Goal: Task Accomplishment & Management: Complete application form

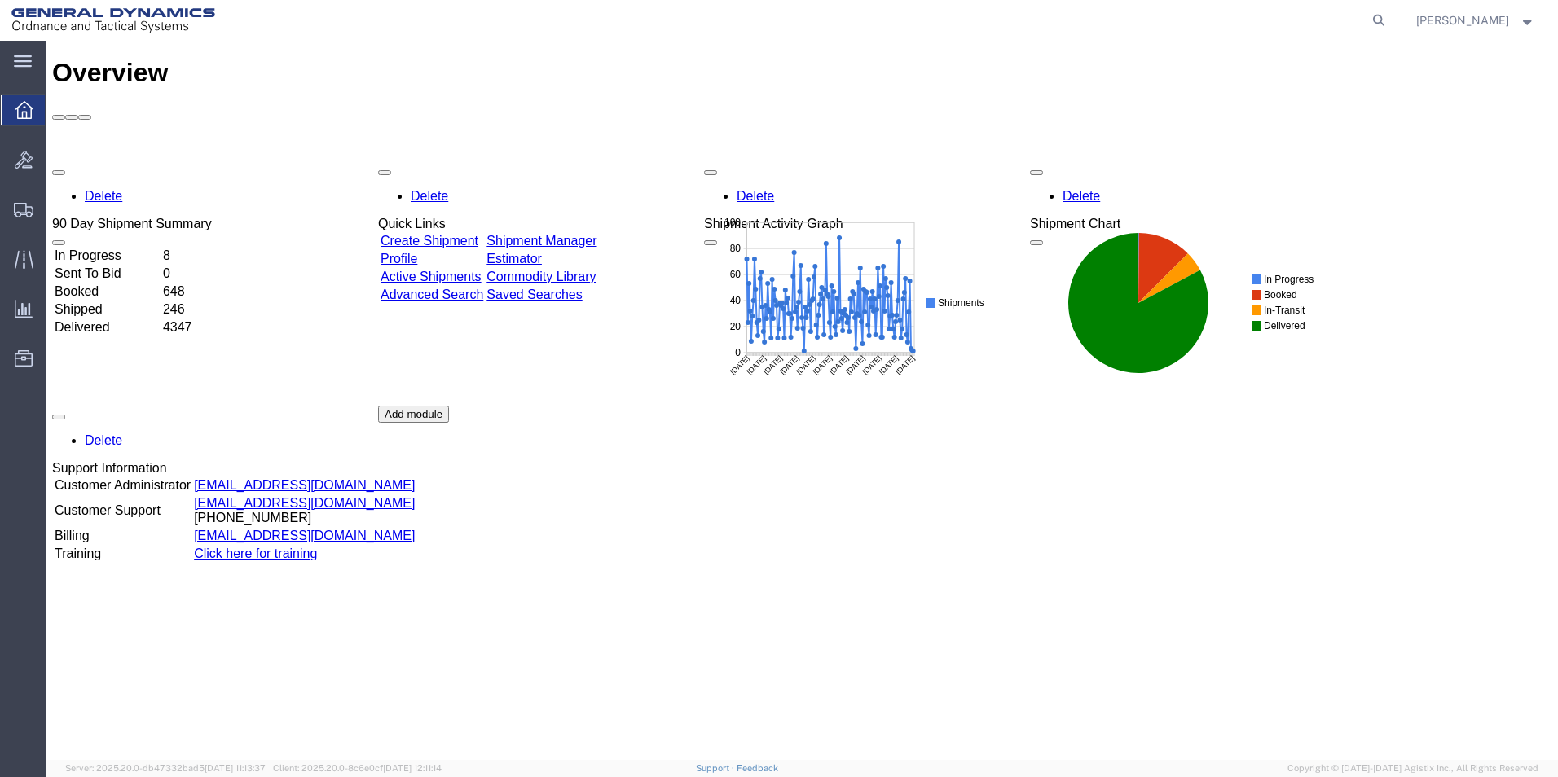
click at [477, 234] on link "Create Shipment" at bounding box center [429, 241] width 98 height 14
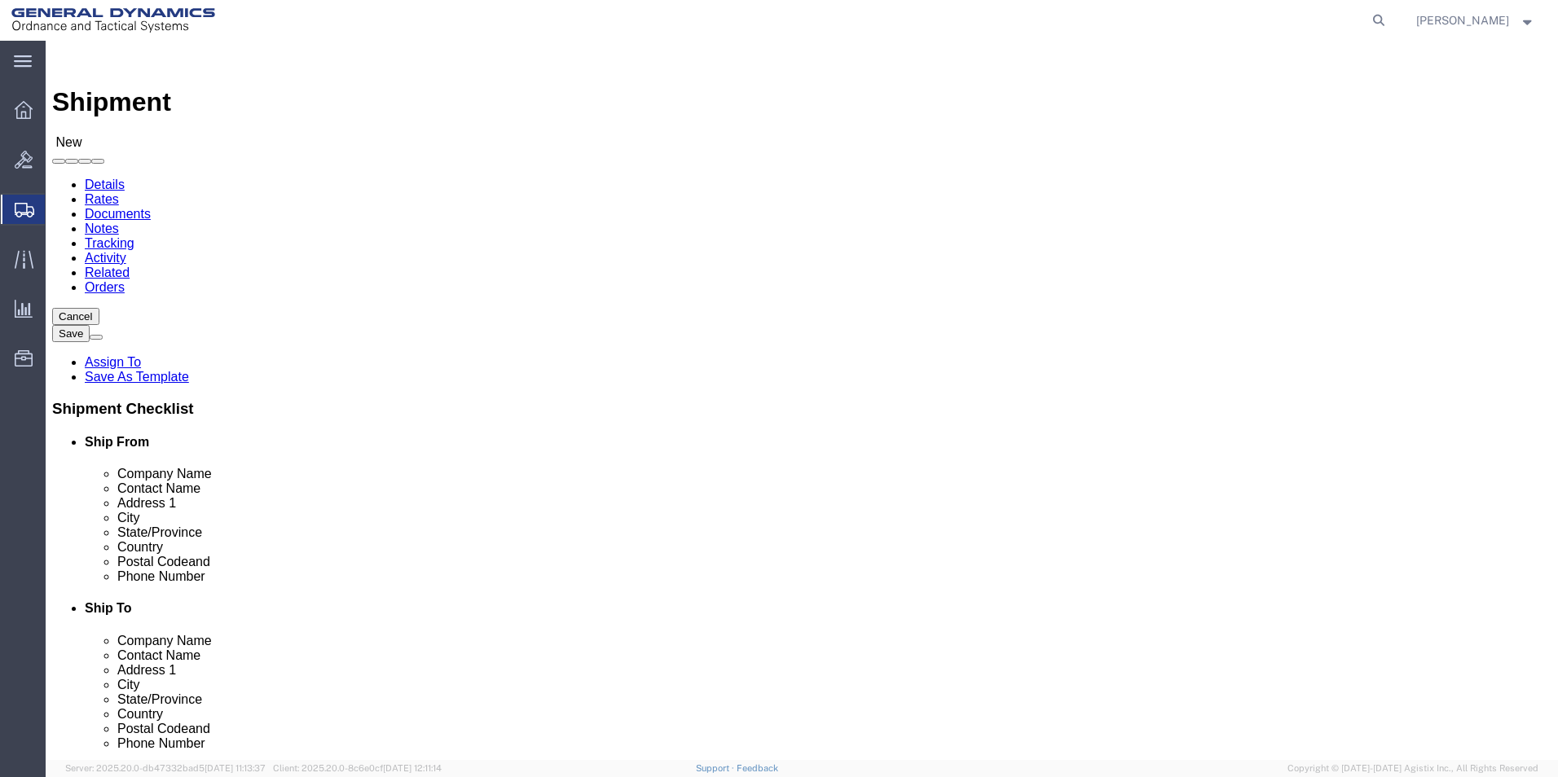
select select
click input "text"
type input "Britn"
click p "- General Dynamics-Scranton - (Britney Atkins) 156 Cedar Ave, Scranton, PA, 185…"
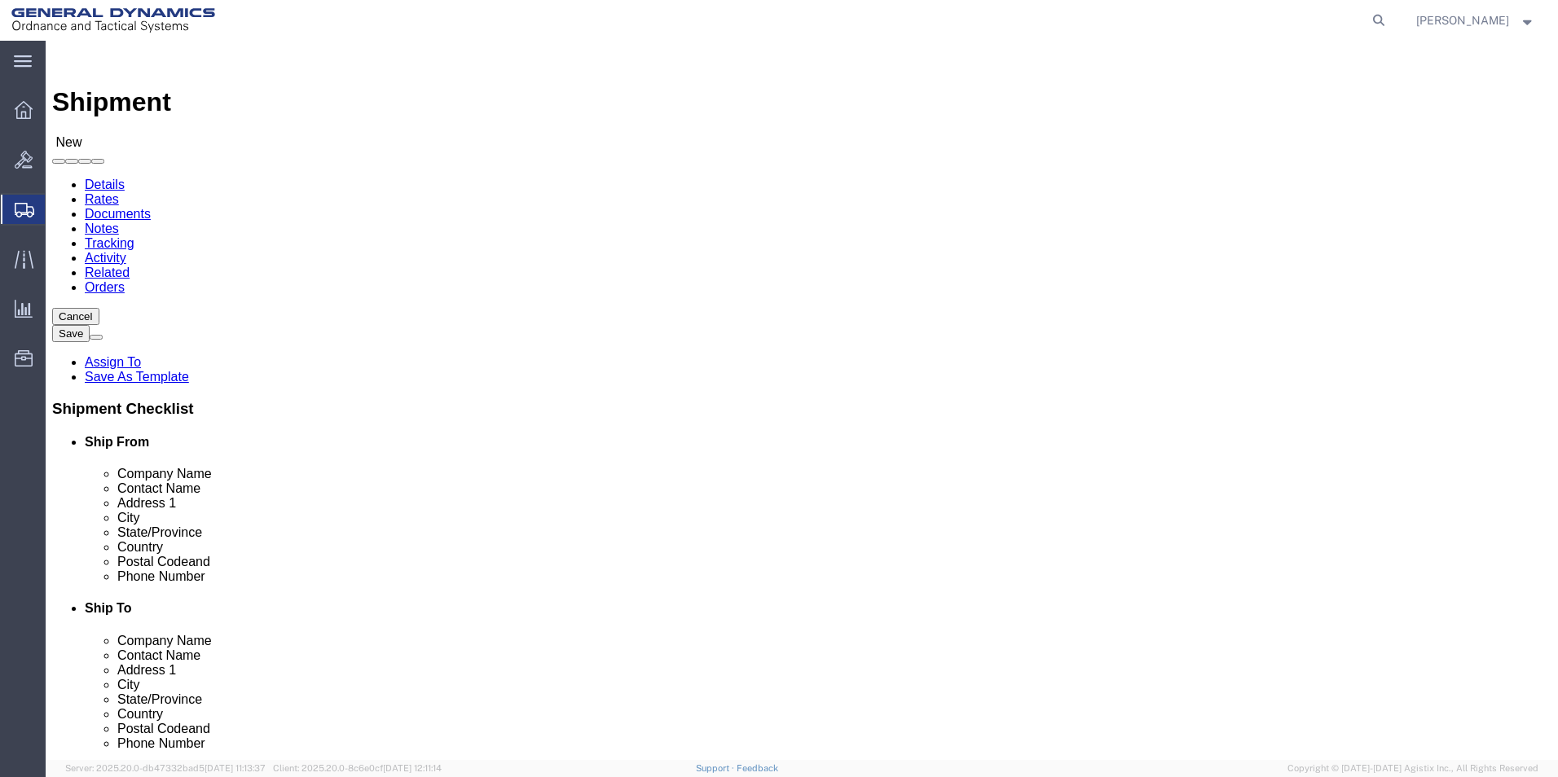
select select
type input "General Dynamics-Scranton"
type input "Britney Atkins"
type input "156 Cedar Ave"
type input "Scranton"
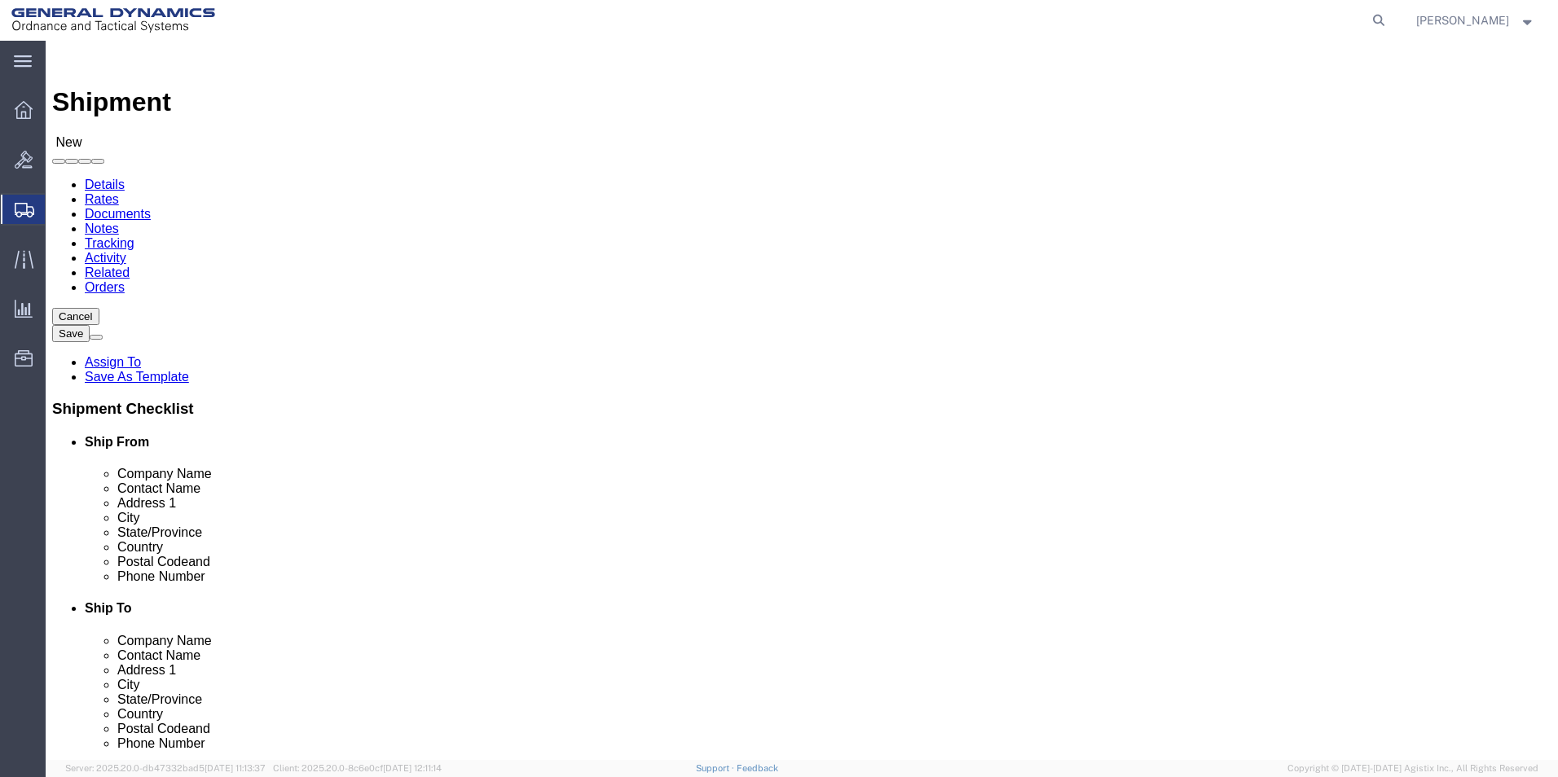
type input "18505"
type input "570-340-1140"
type input "britney.atkins@gd-ots.com"
checkbox input "true"
select select "PA"
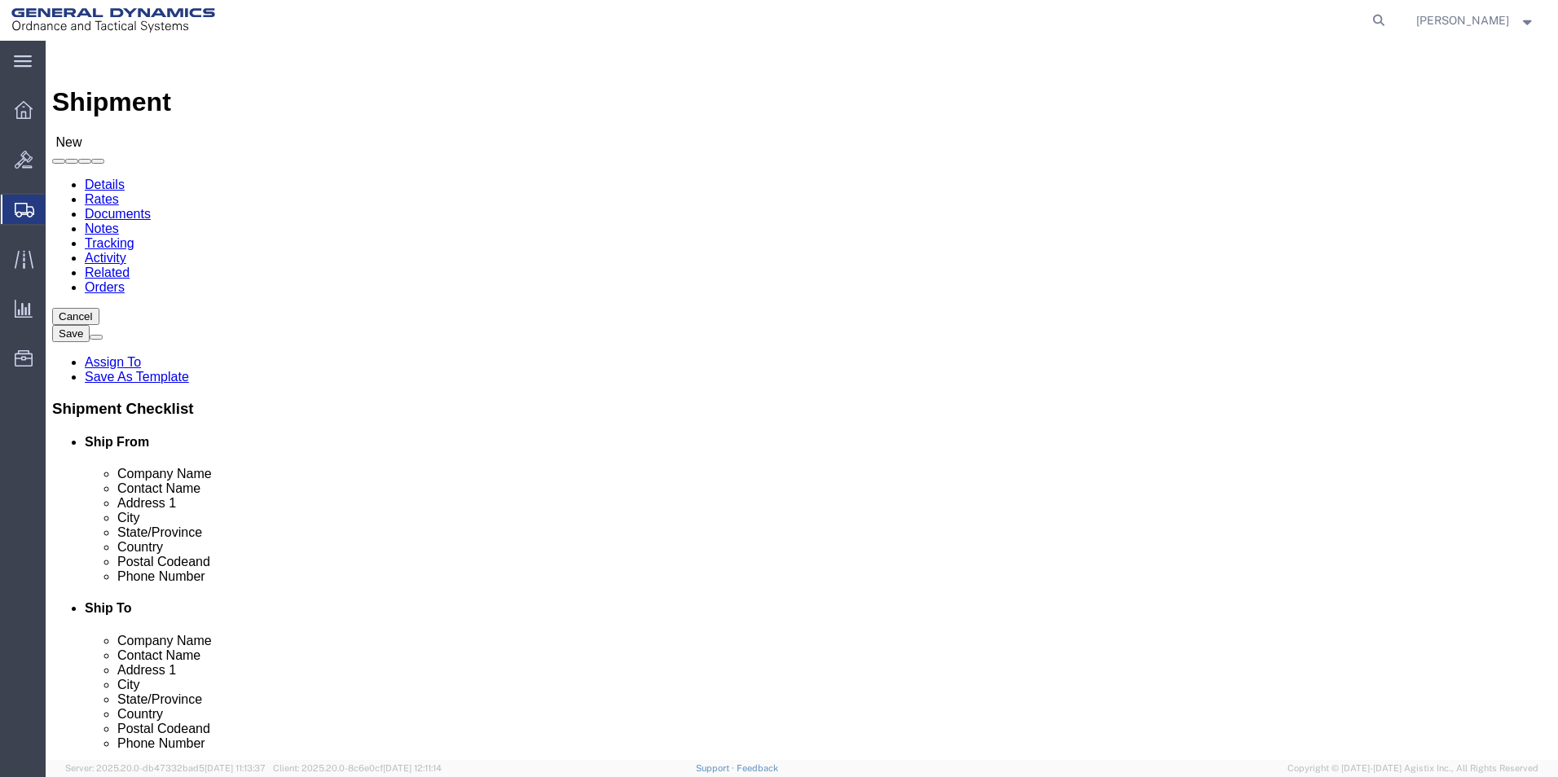
type input "Britney Atkins/Jim Murphy"
click input "text"
type input "Royal"
click p "- ROYAL MACHINE & TOOL CO. - (GUY BYRNE) 4 WILLOW BROOK DRIVE, BERLIN, CT, 0603…"
select select
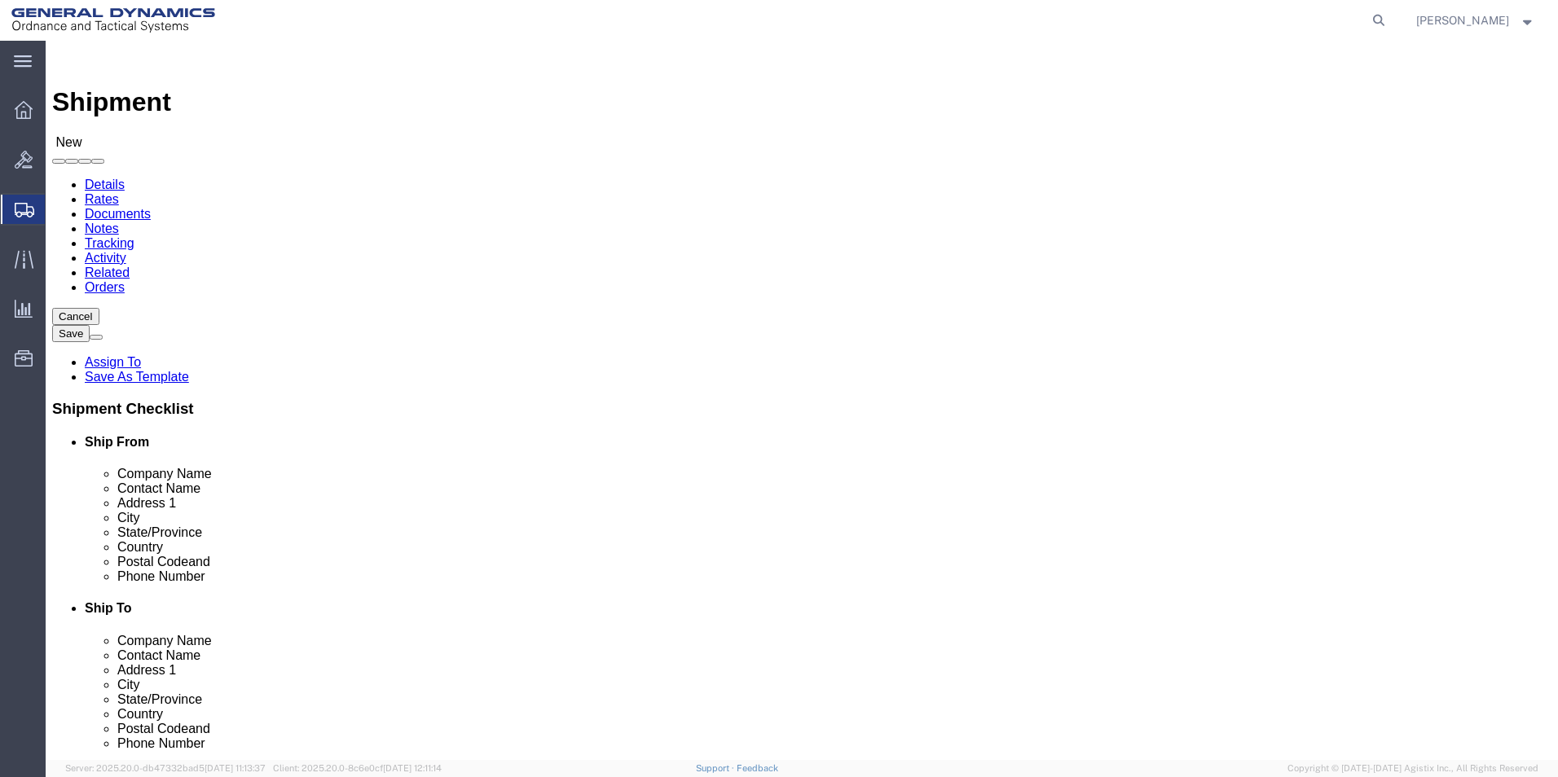
type input "ROYAL MACHINE & TOOL CO."
type input "GUY BYRNE"
type input "4 WILLOW BROOK DRIVE"
type input "BERLIN"
type input "06037"
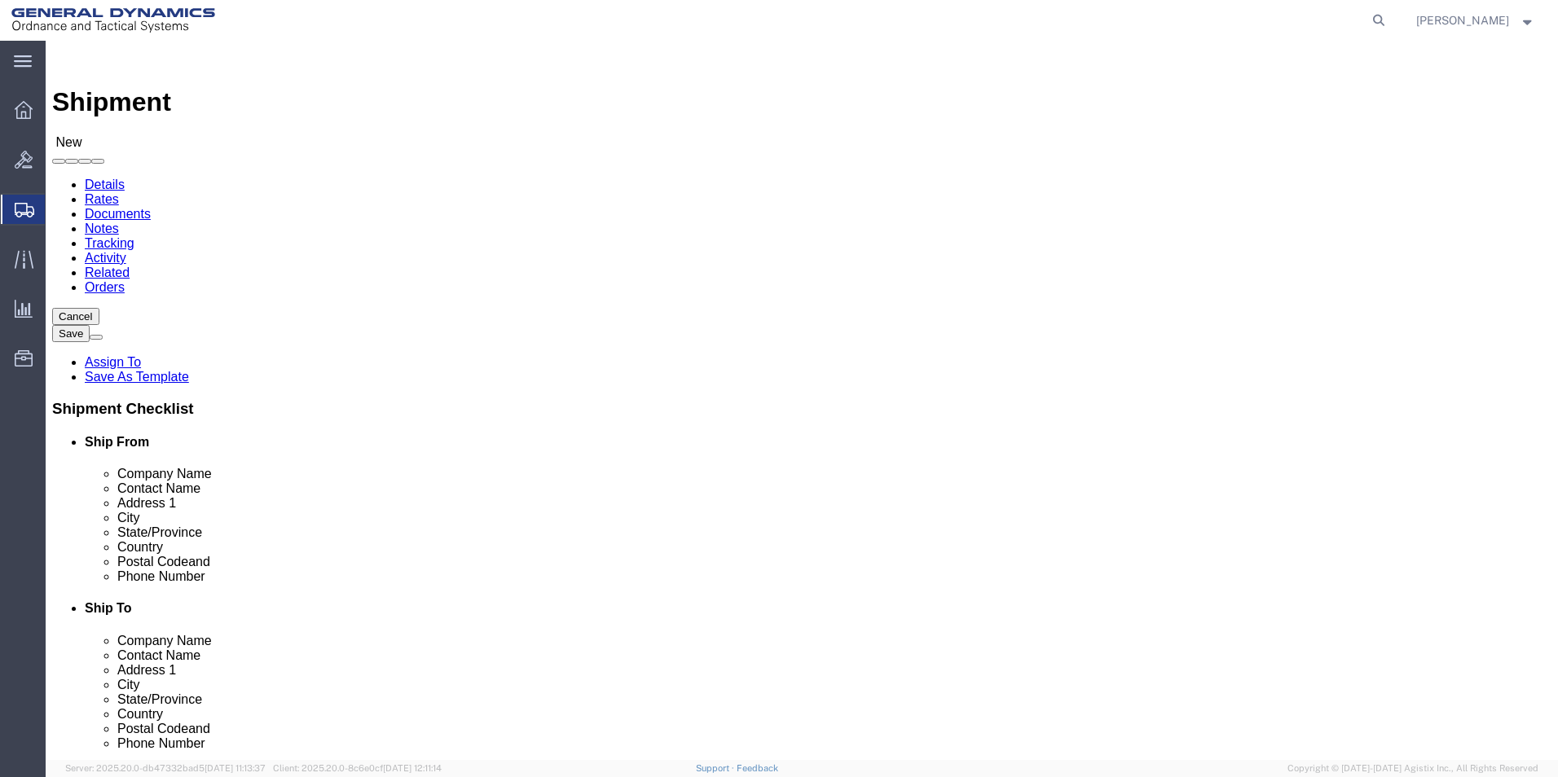
type input "(860) 828-6555"
select select "CT"
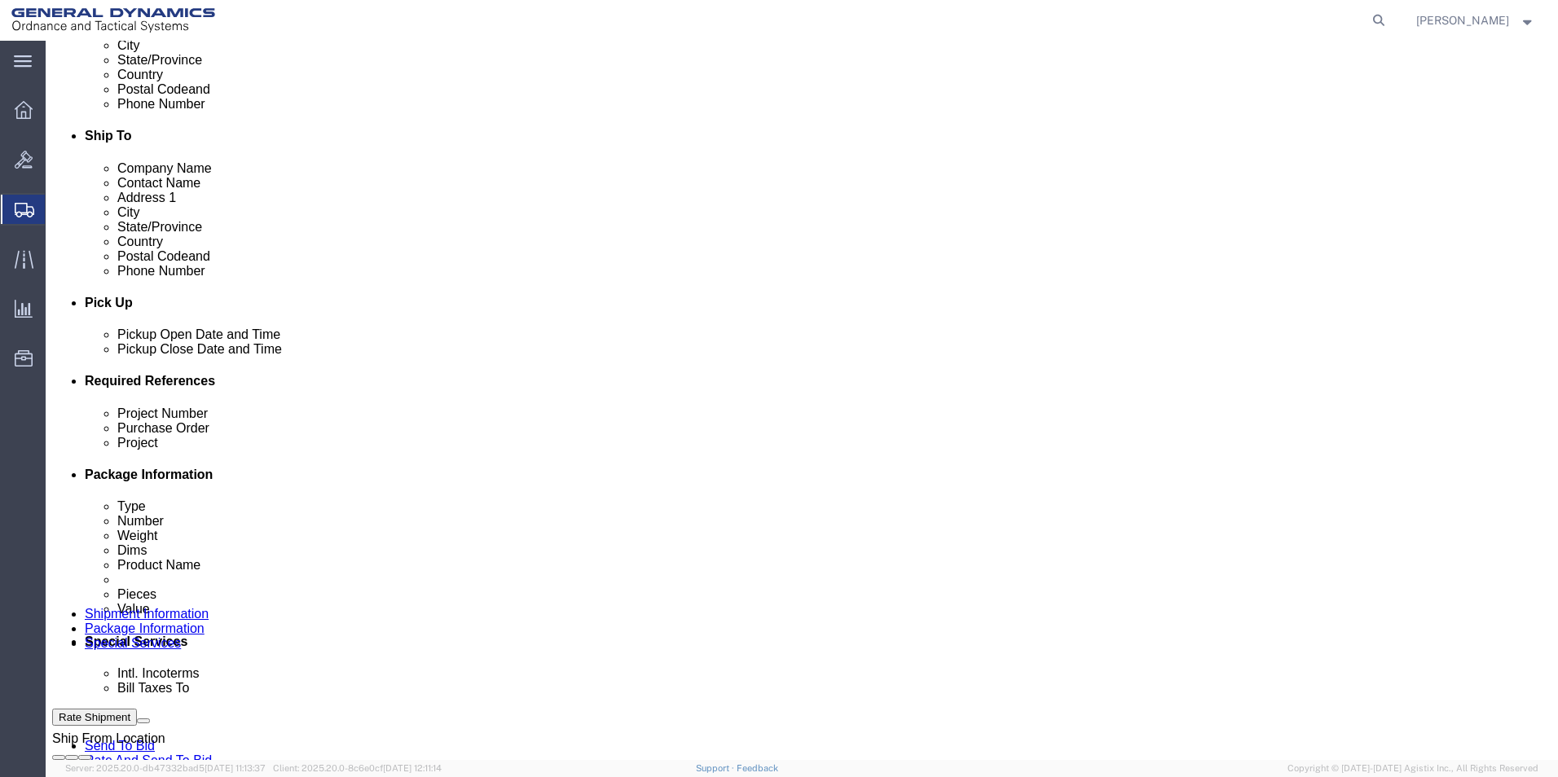
scroll to position [489, 0]
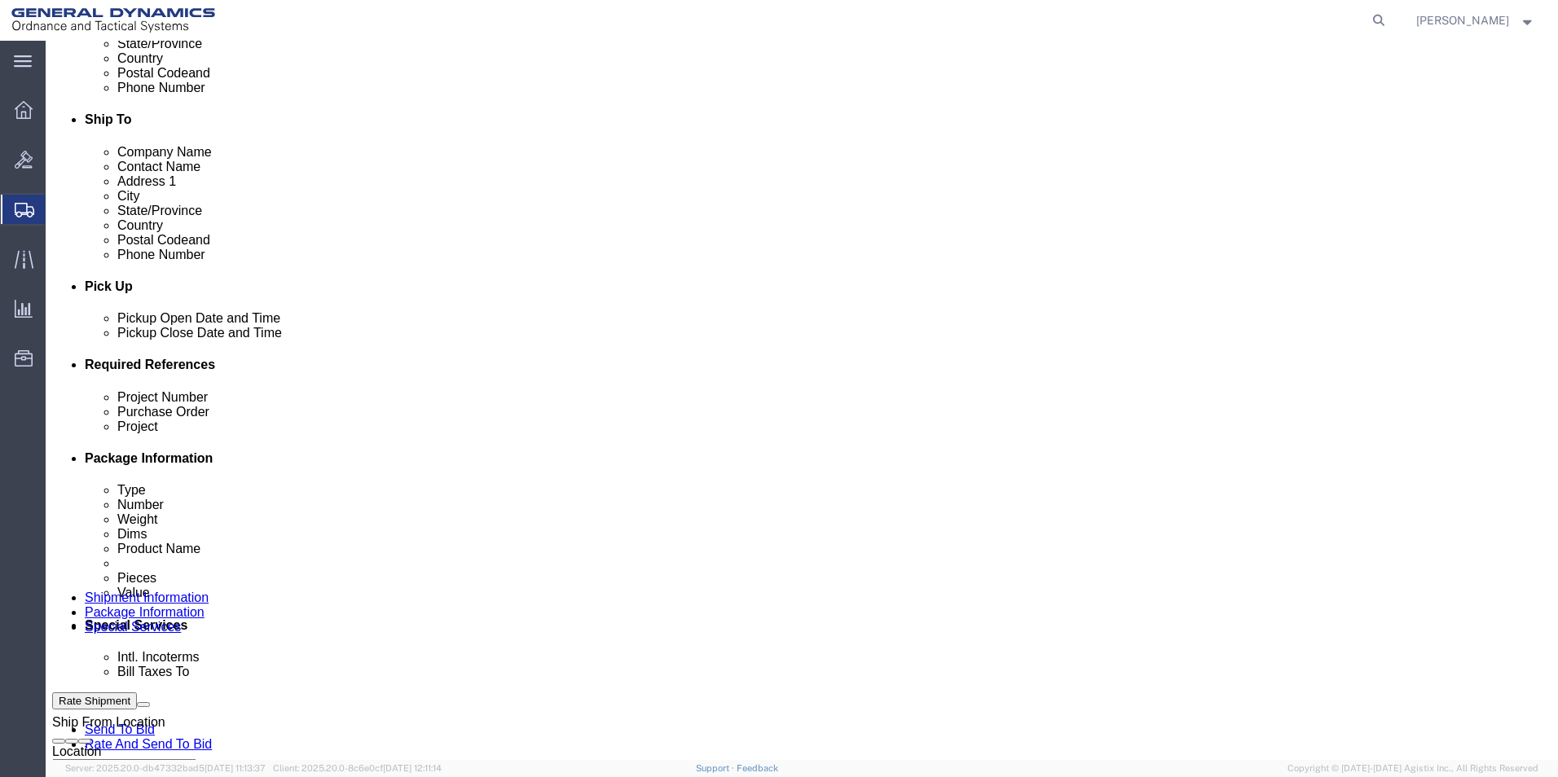
type input "ROYAL MACHINE & TOOL CO."
click input "text"
type input "na"
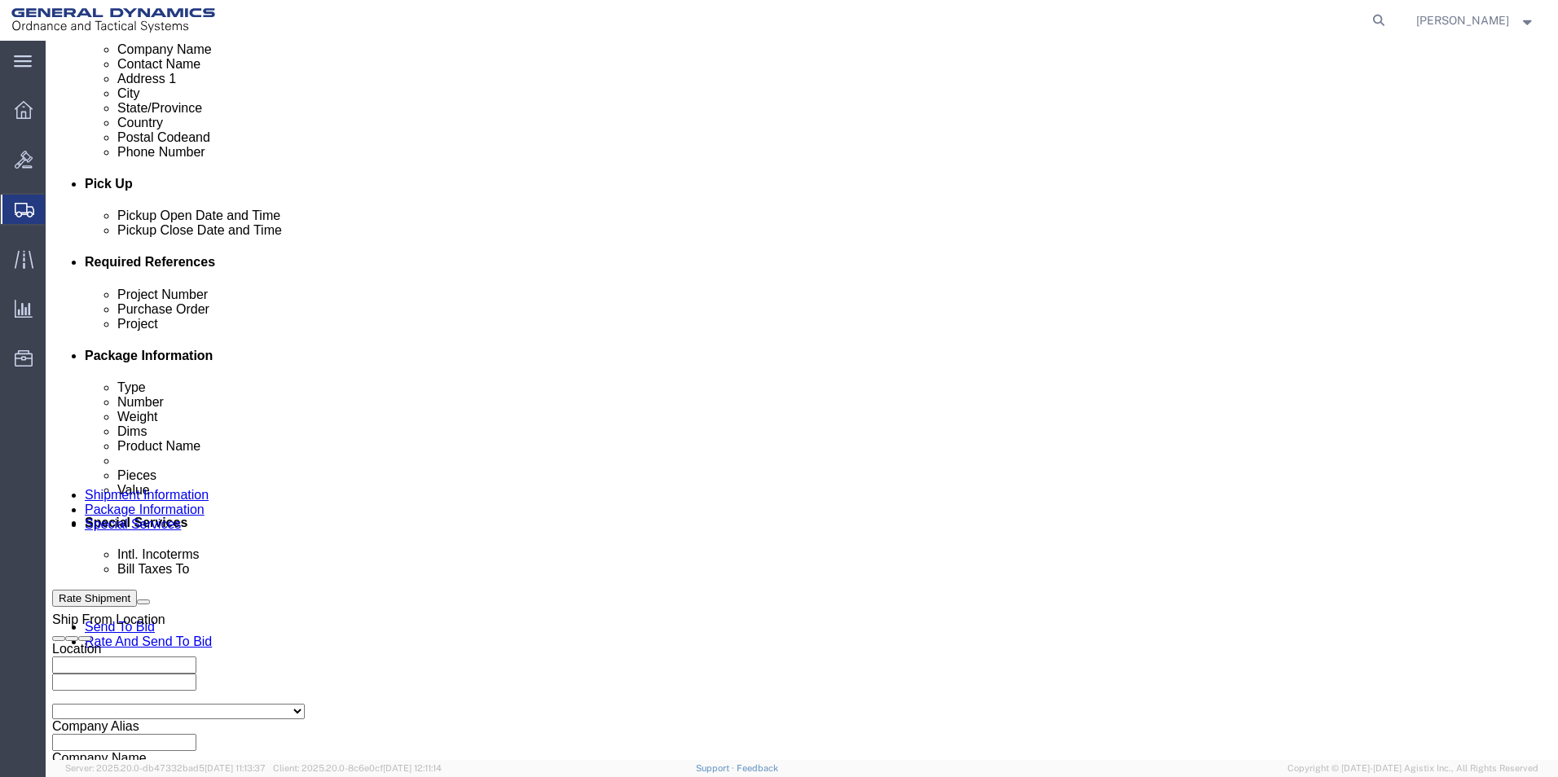
scroll to position [680, 0]
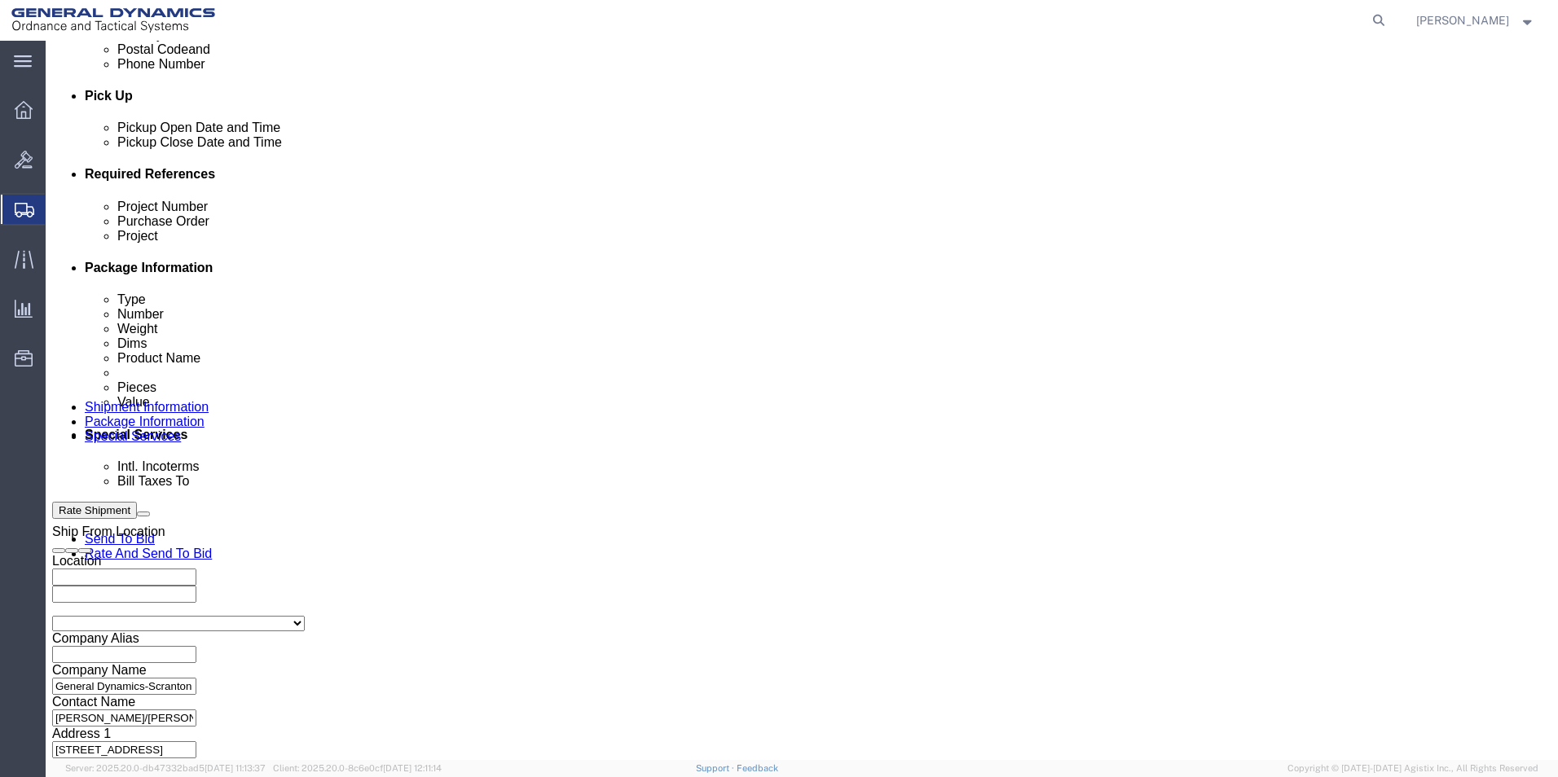
type input "na"
click button "Continue"
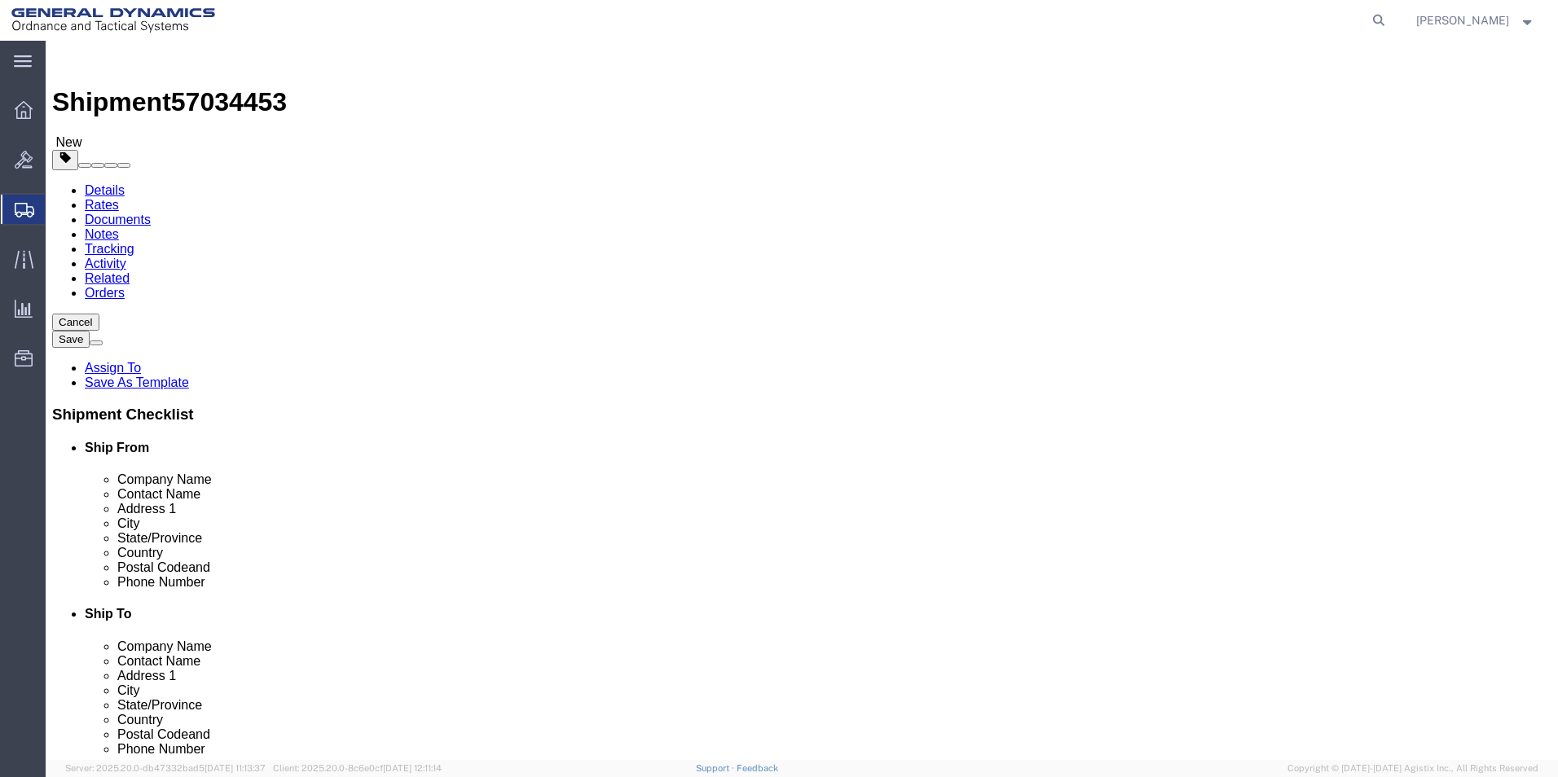
click select "Select Bale(s) Basket(s) Bolt(s) Bottle(s) Buckets Bulk Bundle(s) Can(s) Cardbo…"
select select "PSNS"
click select "Select Bale(s) Basket(s) Bolt(s) Bottle(s) Buckets Bulk Bundle(s) Can(s) Cardbo…"
click input "text"
type input "28"
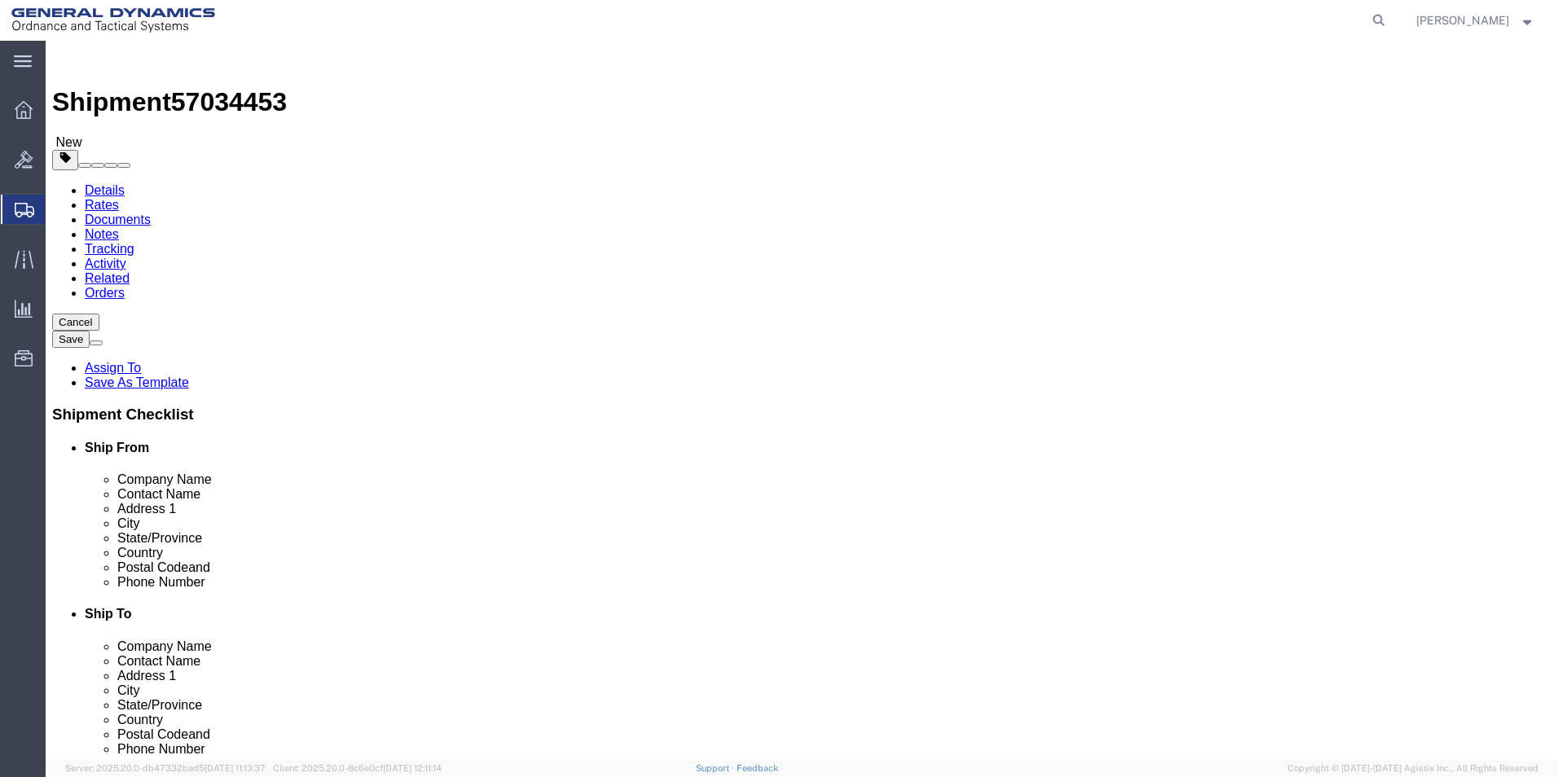
type input "28"
type input "16"
drag, startPoint x: 232, startPoint y: 407, endPoint x: 189, endPoint y: 407, distance: 43.2
click div "Weight 0.00 Select kgs lbs Ship. t°"
type input "287.00"
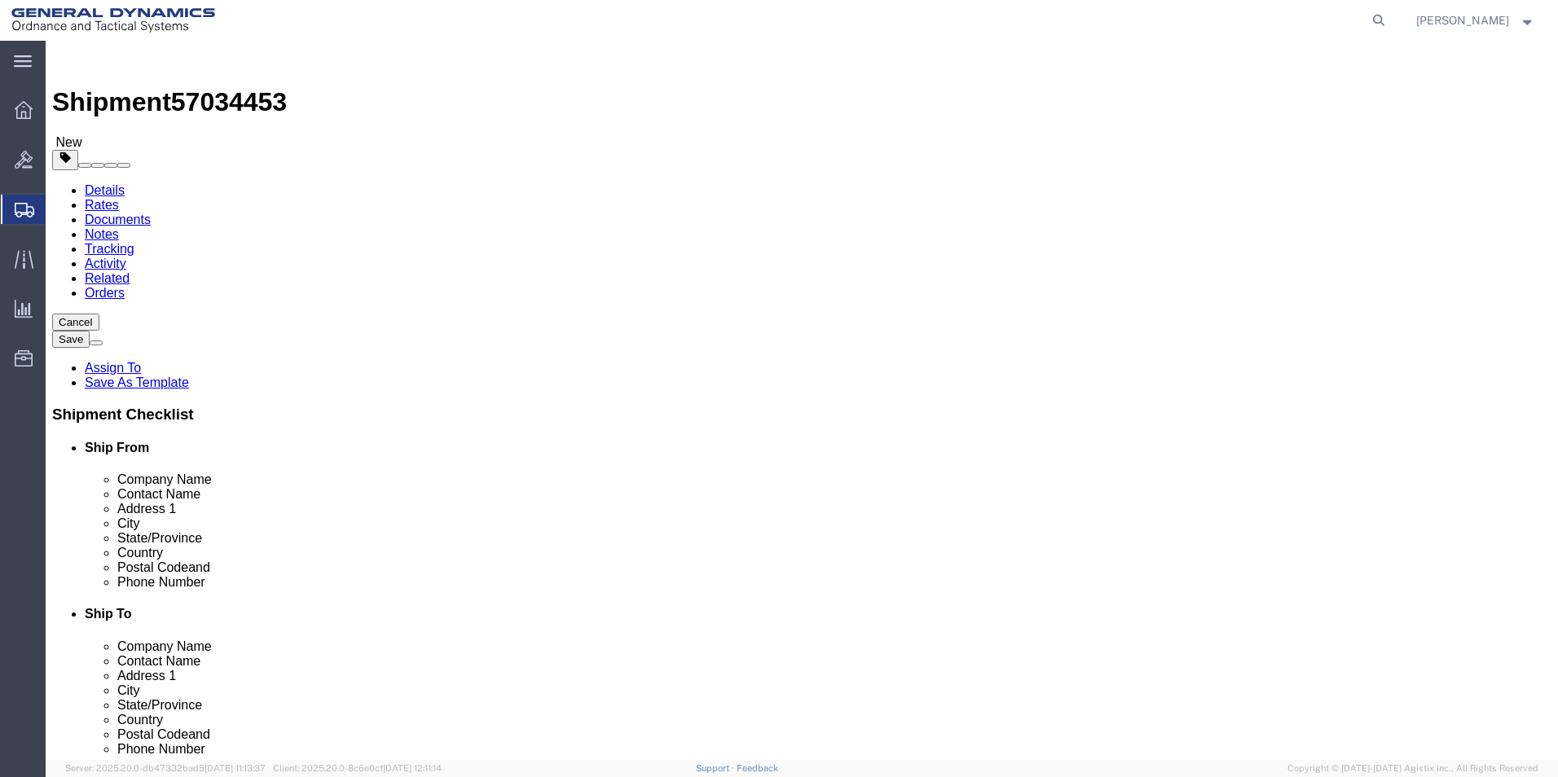
click link "Add Content"
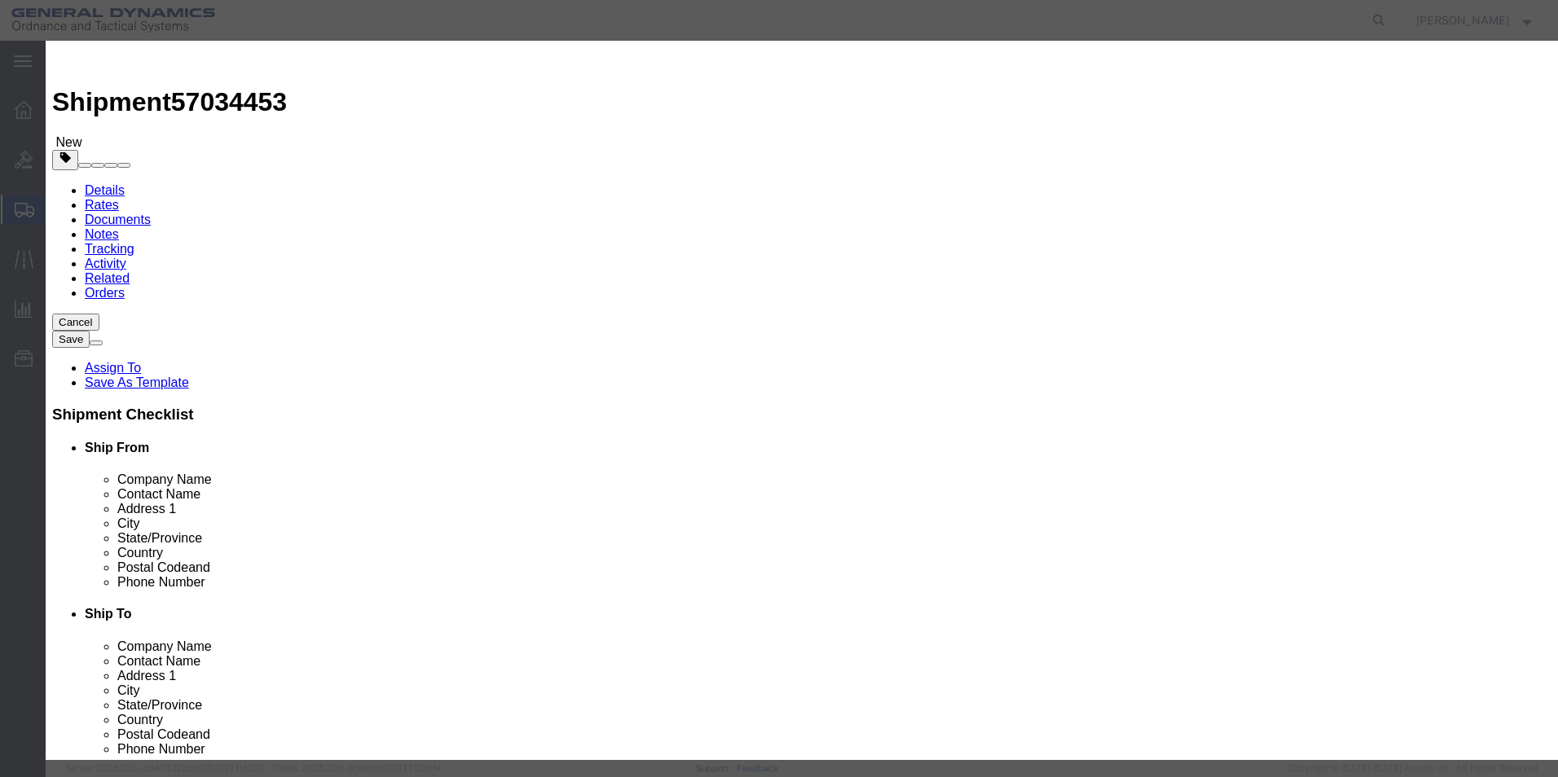
click input "text"
type input "Turret"
type input "1"
type input "10000"
click select "Select 50 55 60 65 70 85 92.5 100 125 175 250 300 400"
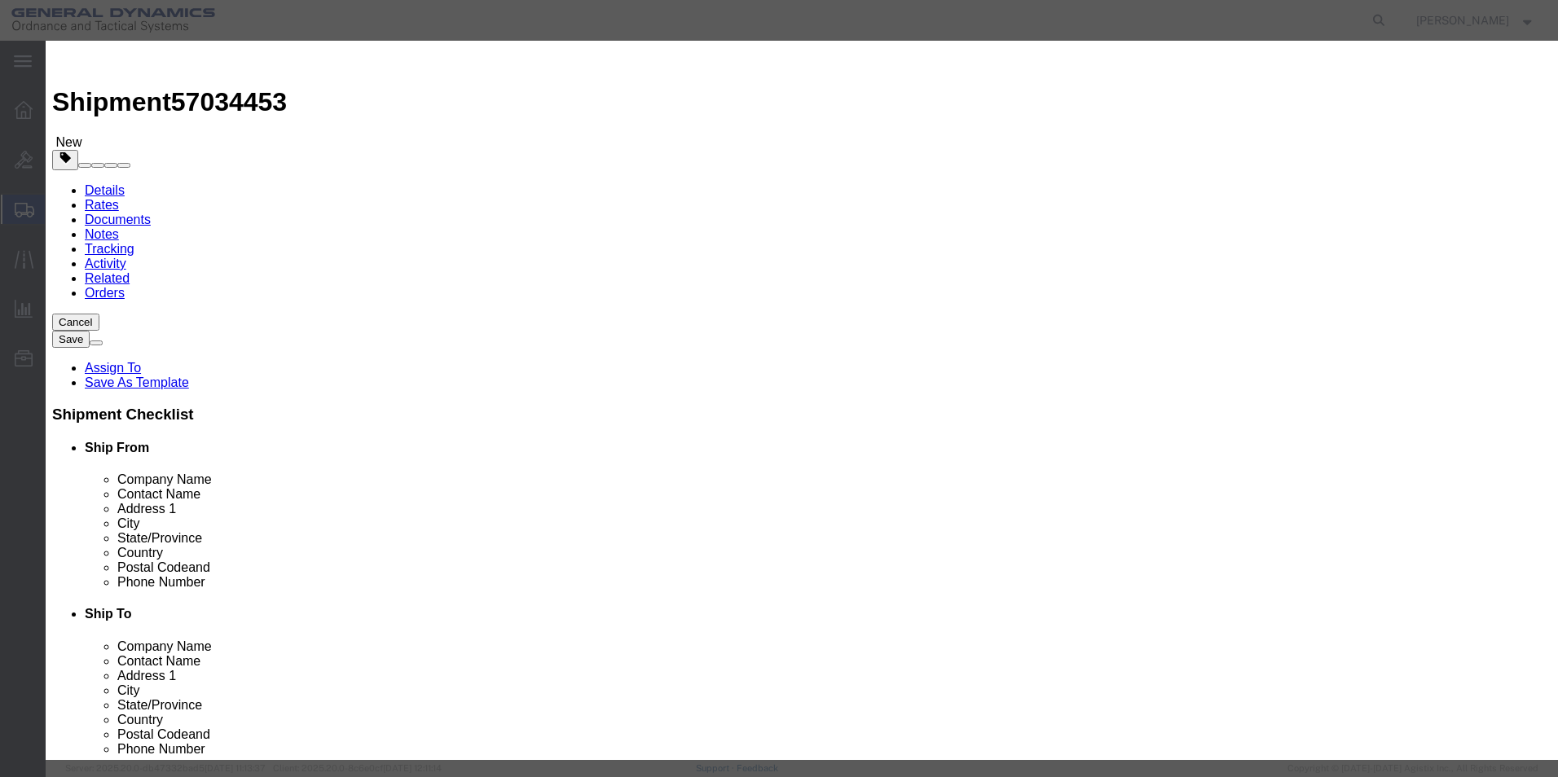
select select "70"
click select "Select 50 55 60 65 70 85 92.5 100 125 175 250 300 400"
drag, startPoint x: 490, startPoint y: 190, endPoint x: 463, endPoint y: 189, distance: 26.9
click div "10000"
type input "5000"
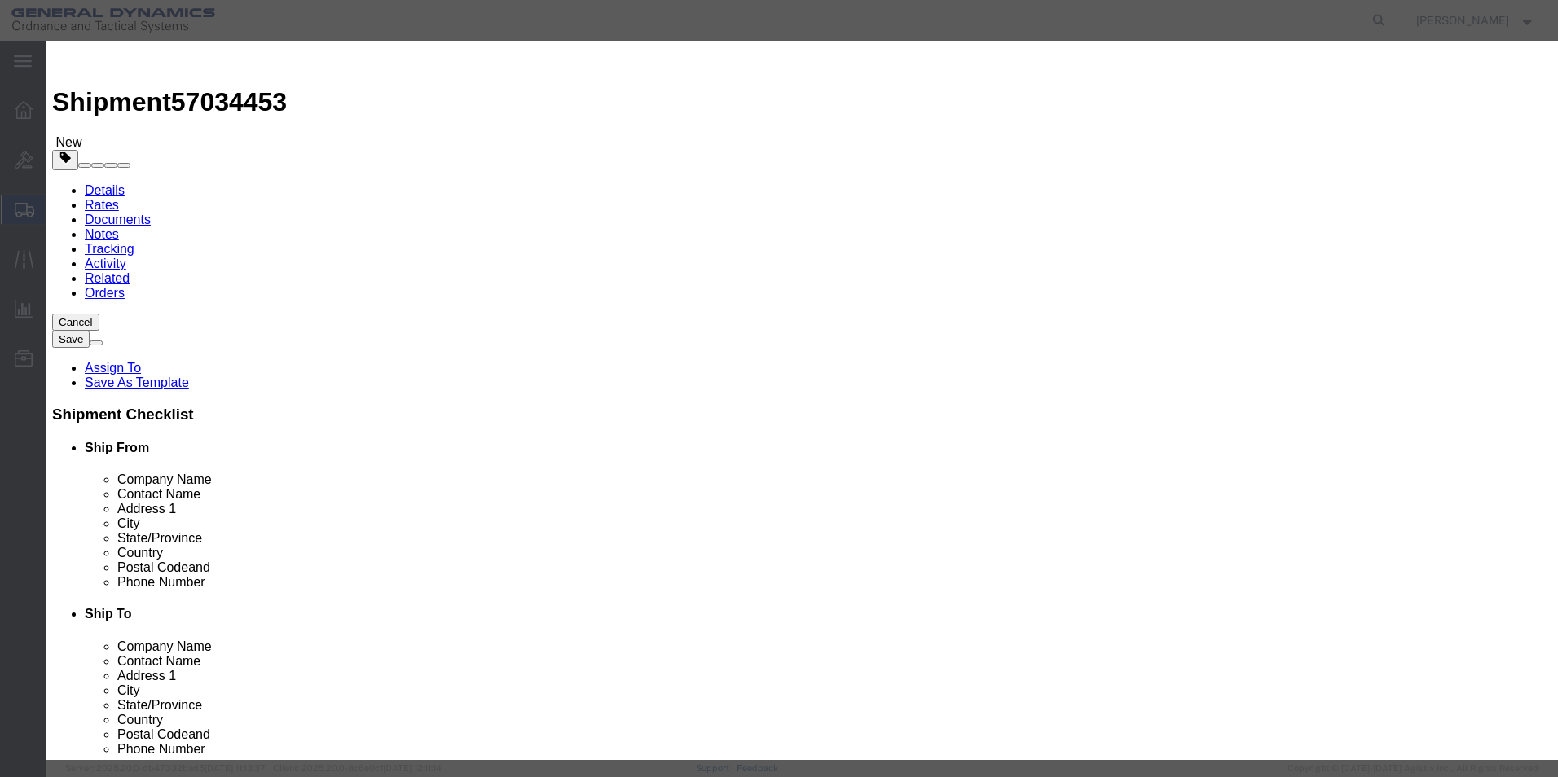
click textarea
click textarea "Qty. 1 turret. Qty 1 Bushing"
type textarea "Qty. 1 Turret. Qty 1 Bushing"
click button "Save & Close"
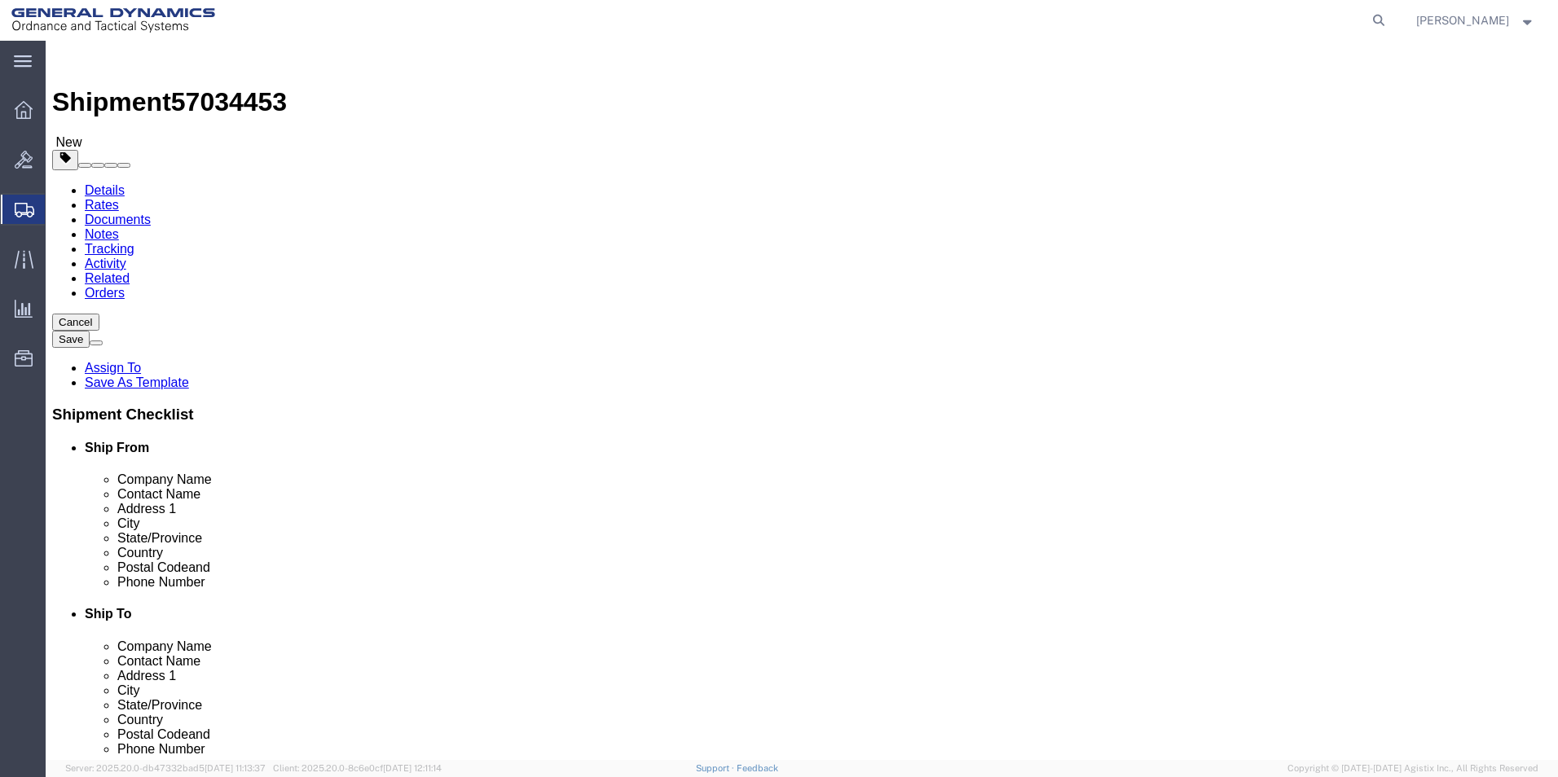
click button "Continue"
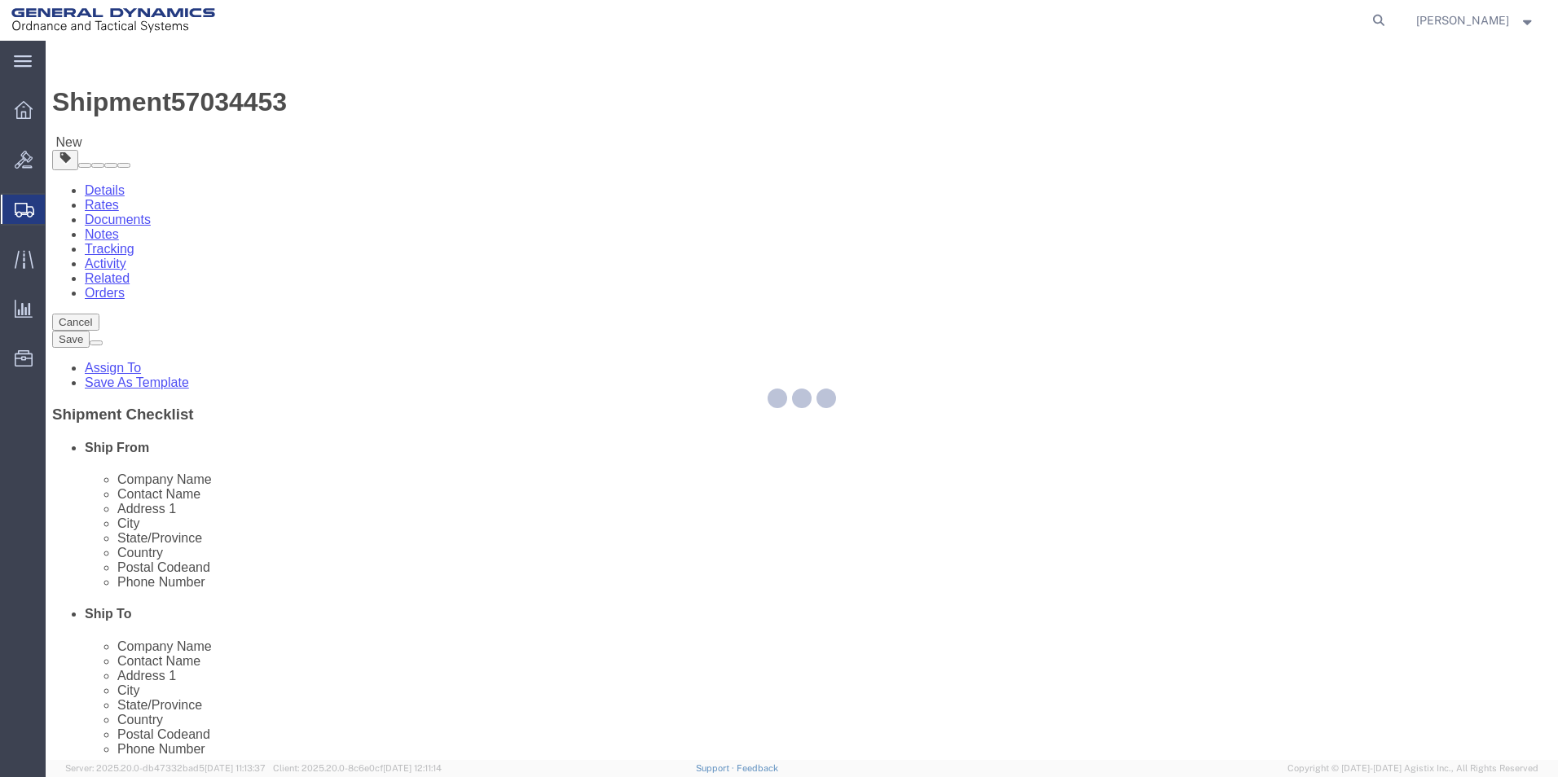
select select
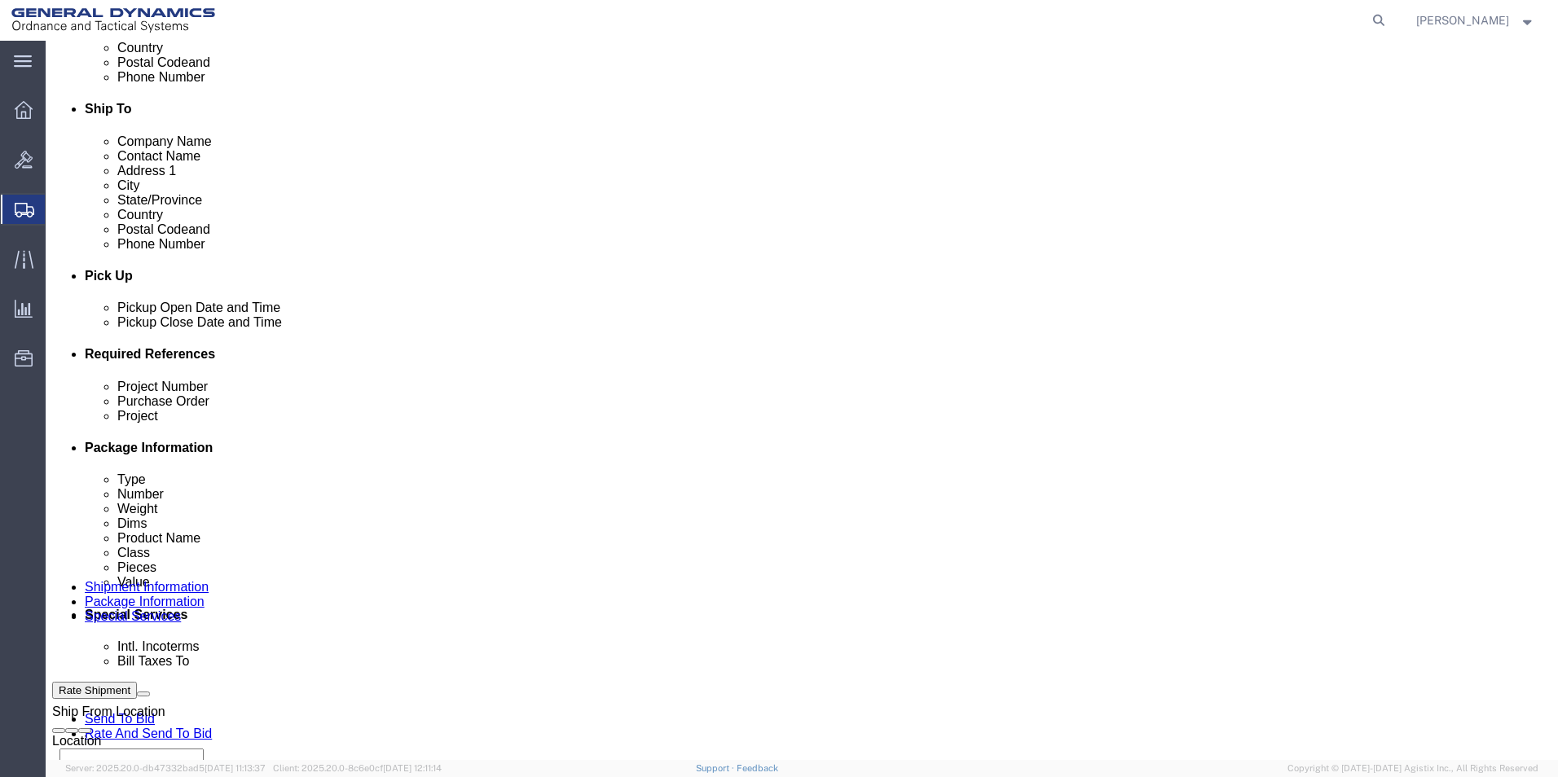
scroll to position [570, 0]
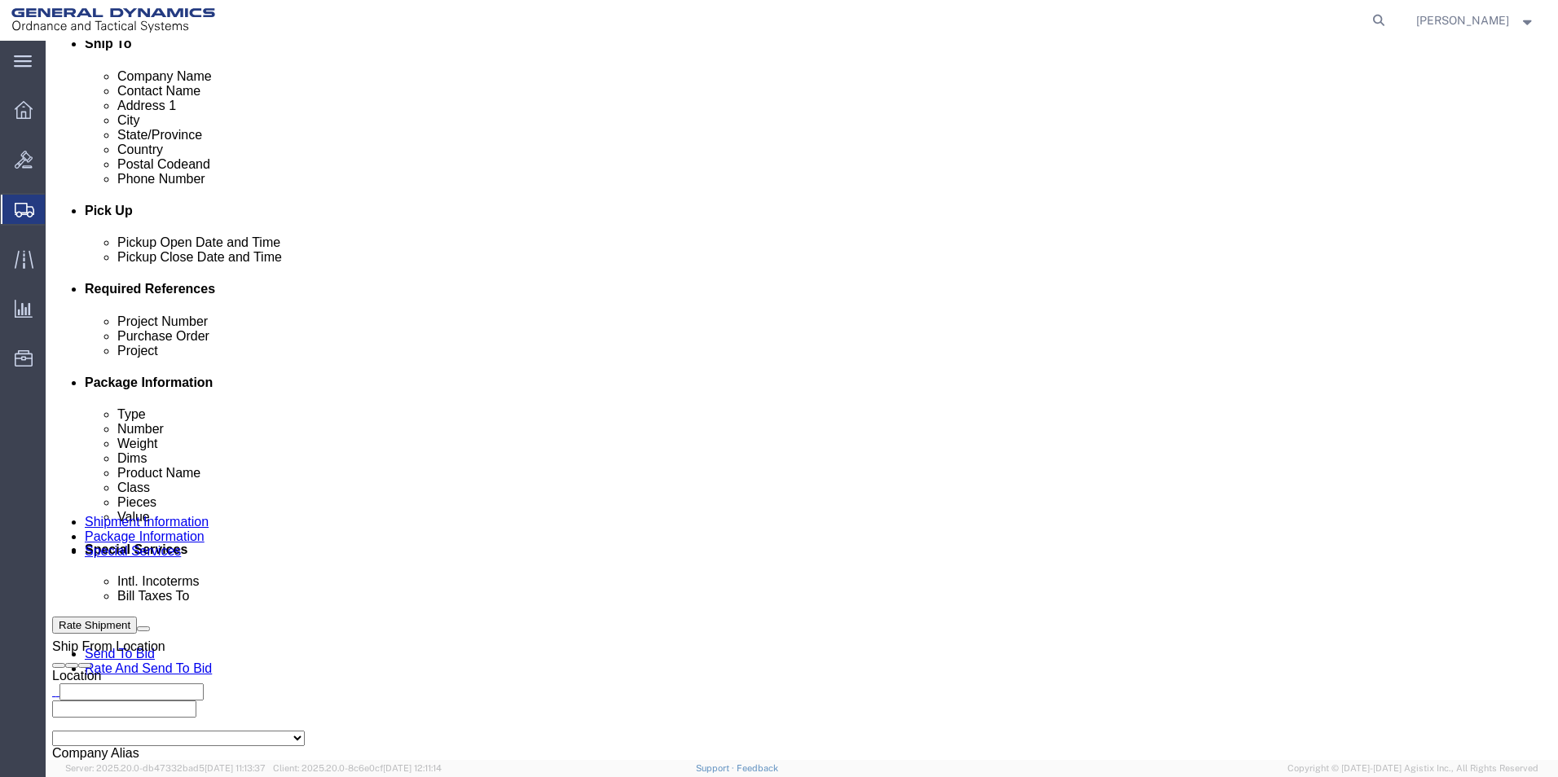
click select "Select Recipient Account Sender/Shipper Third Party Account"
select select "SHIP"
click select "Select Recipient Account Sender/Shipper Third Party Account"
click div "Billing Location Select Select My Profile Location GD-OTS Anniston (Commerce) G…"
click button "Rate Shipment"
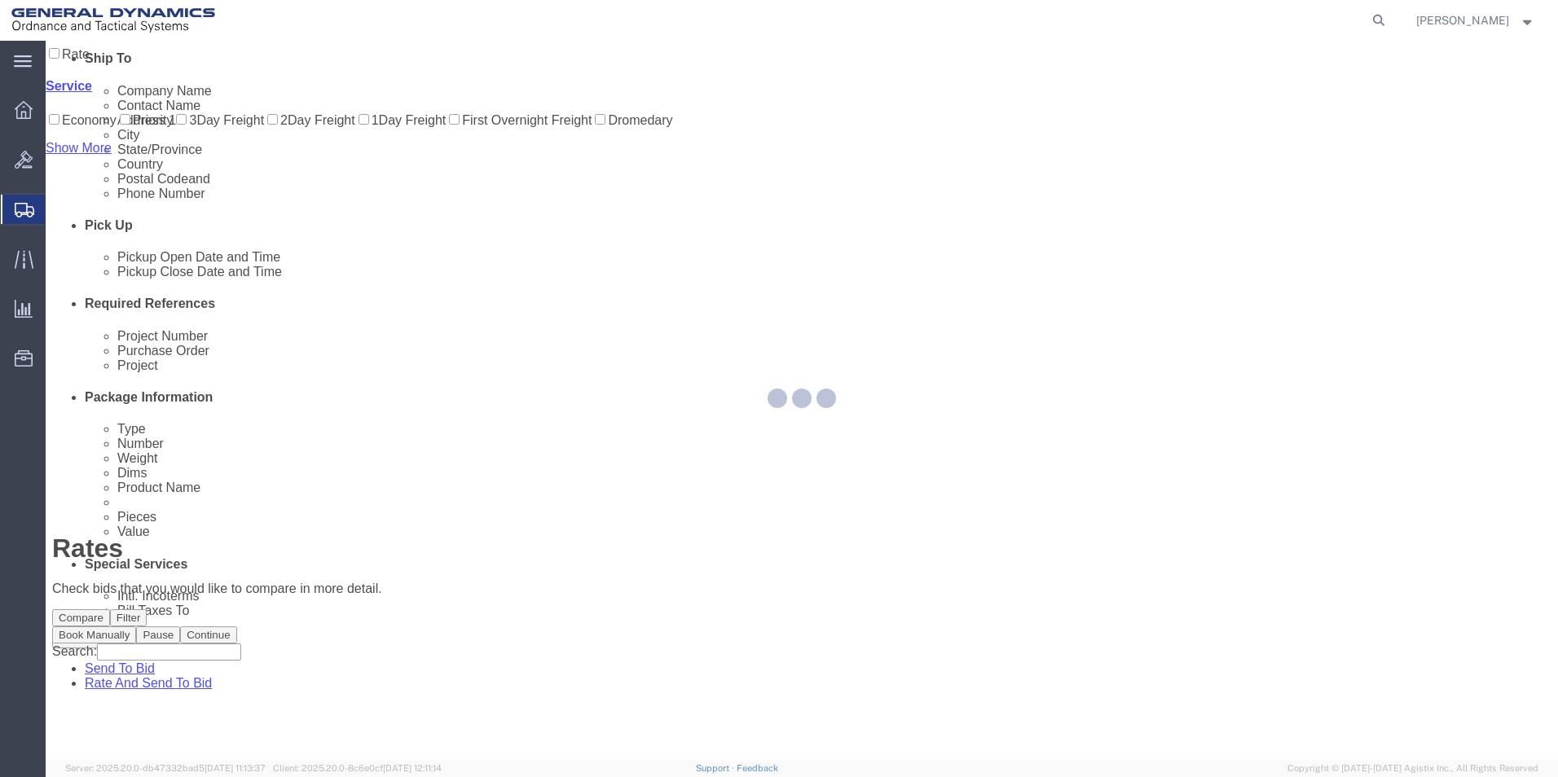
scroll to position [0, 0]
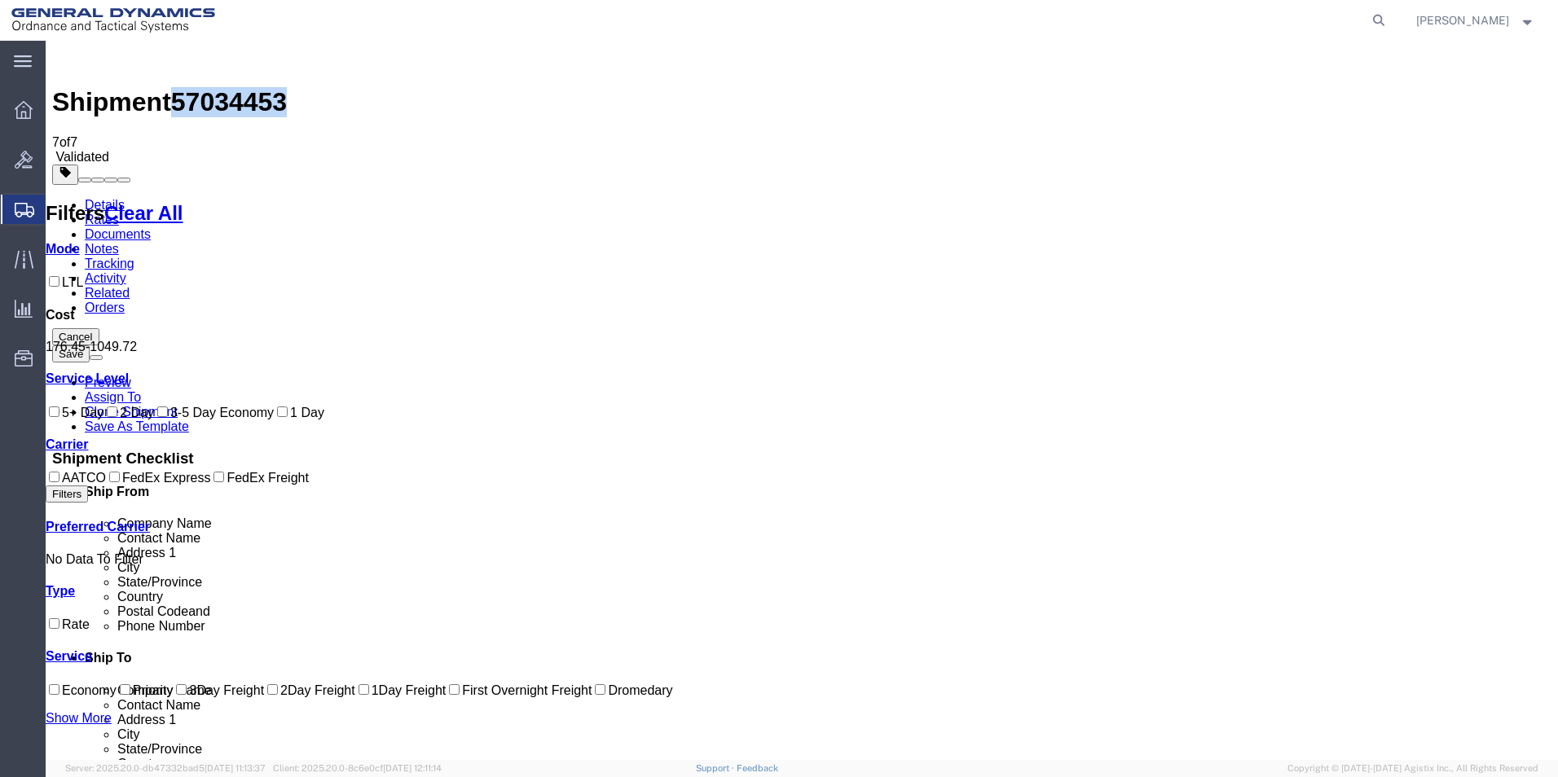
drag, startPoint x: 266, startPoint y: 59, endPoint x: 184, endPoint y: 58, distance: 82.3
click at [184, 58] on div "Shipment 57034453 7 of 7 Validated" at bounding box center [801, 105] width 1499 height 117
copy span "57034453"
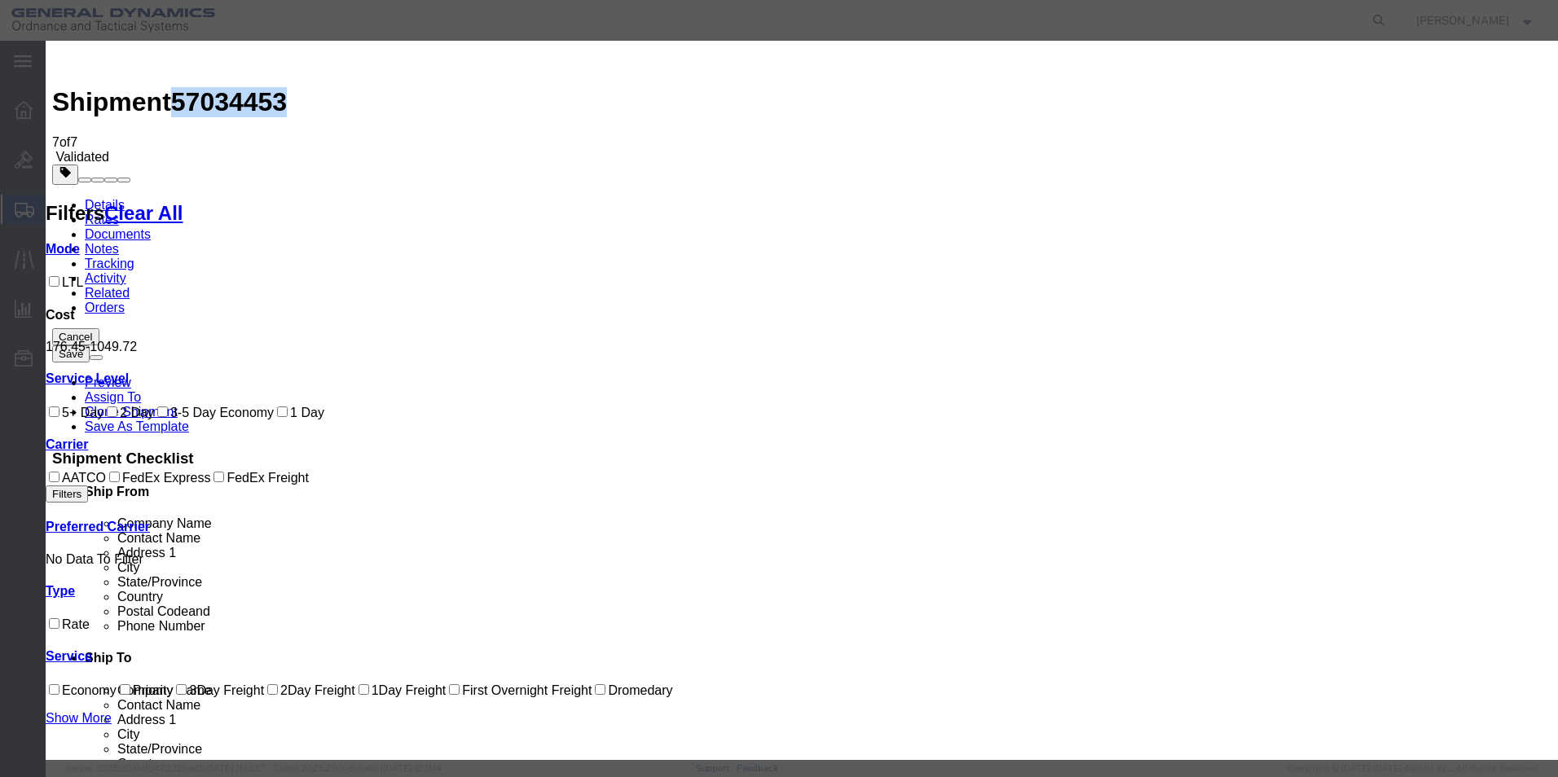
select select "79"
select select "1341"
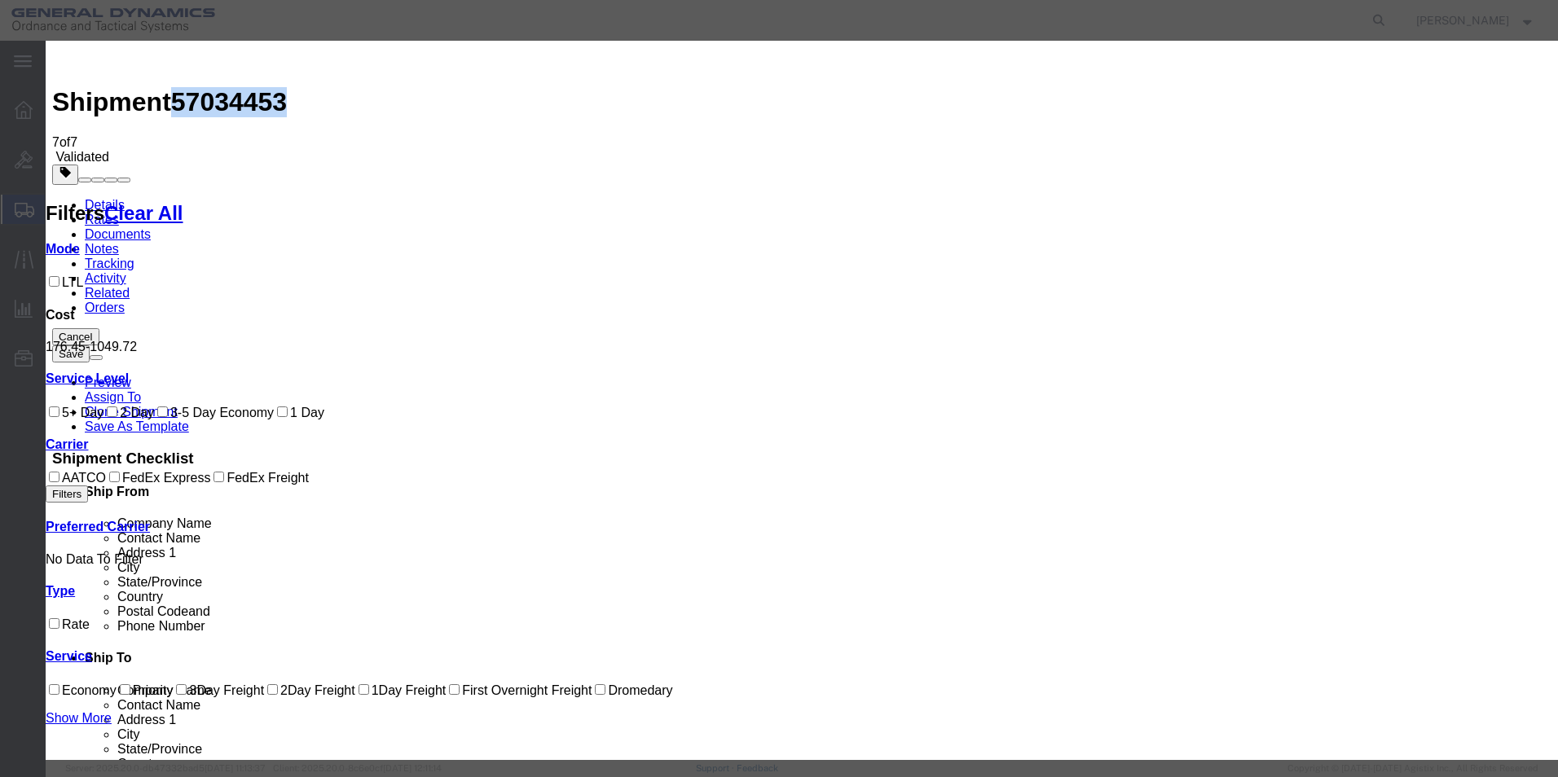
paste input "57034453"
type input "57034453"
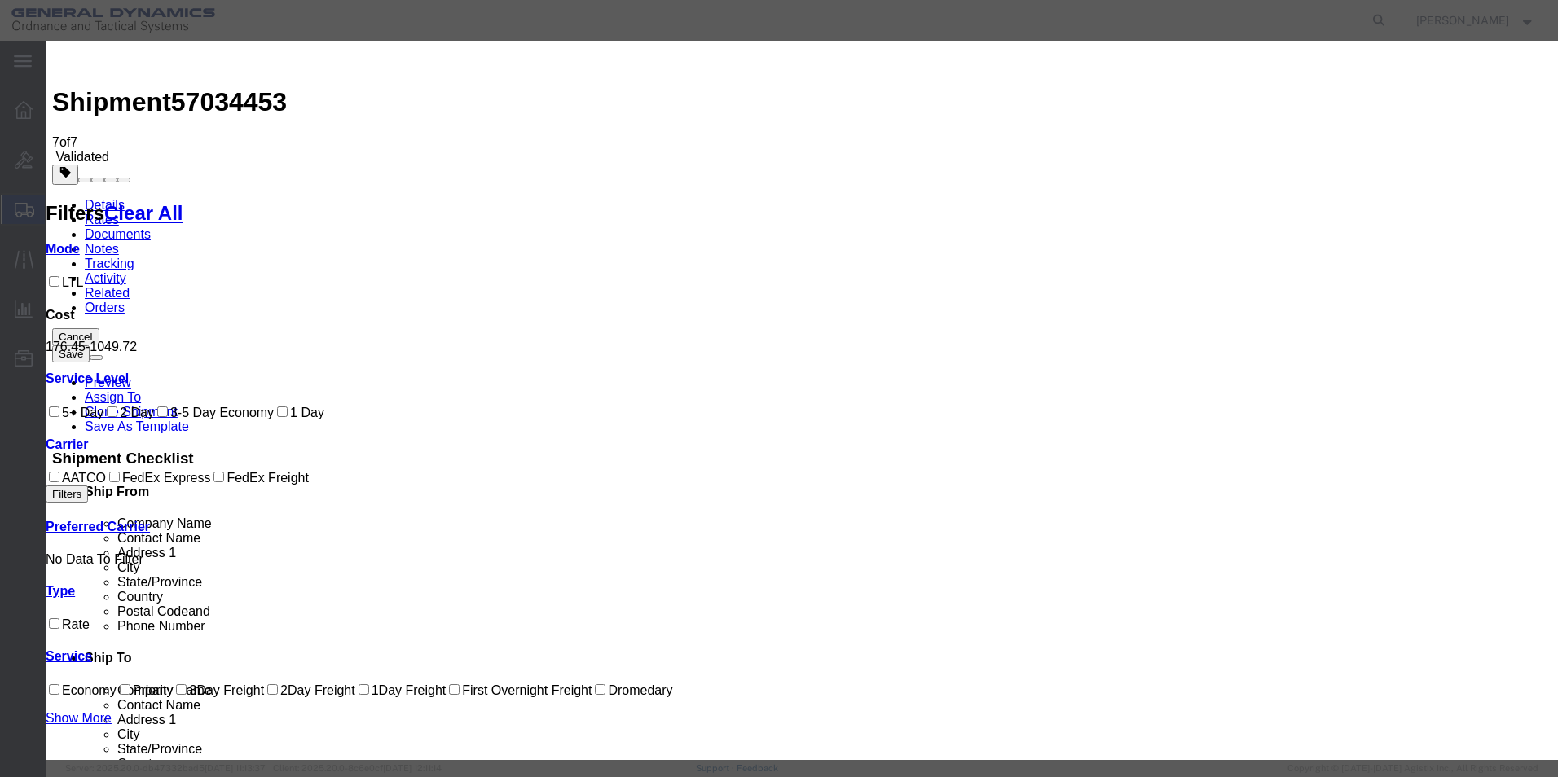
type input "Britney Atkins"
type input "5703401140"
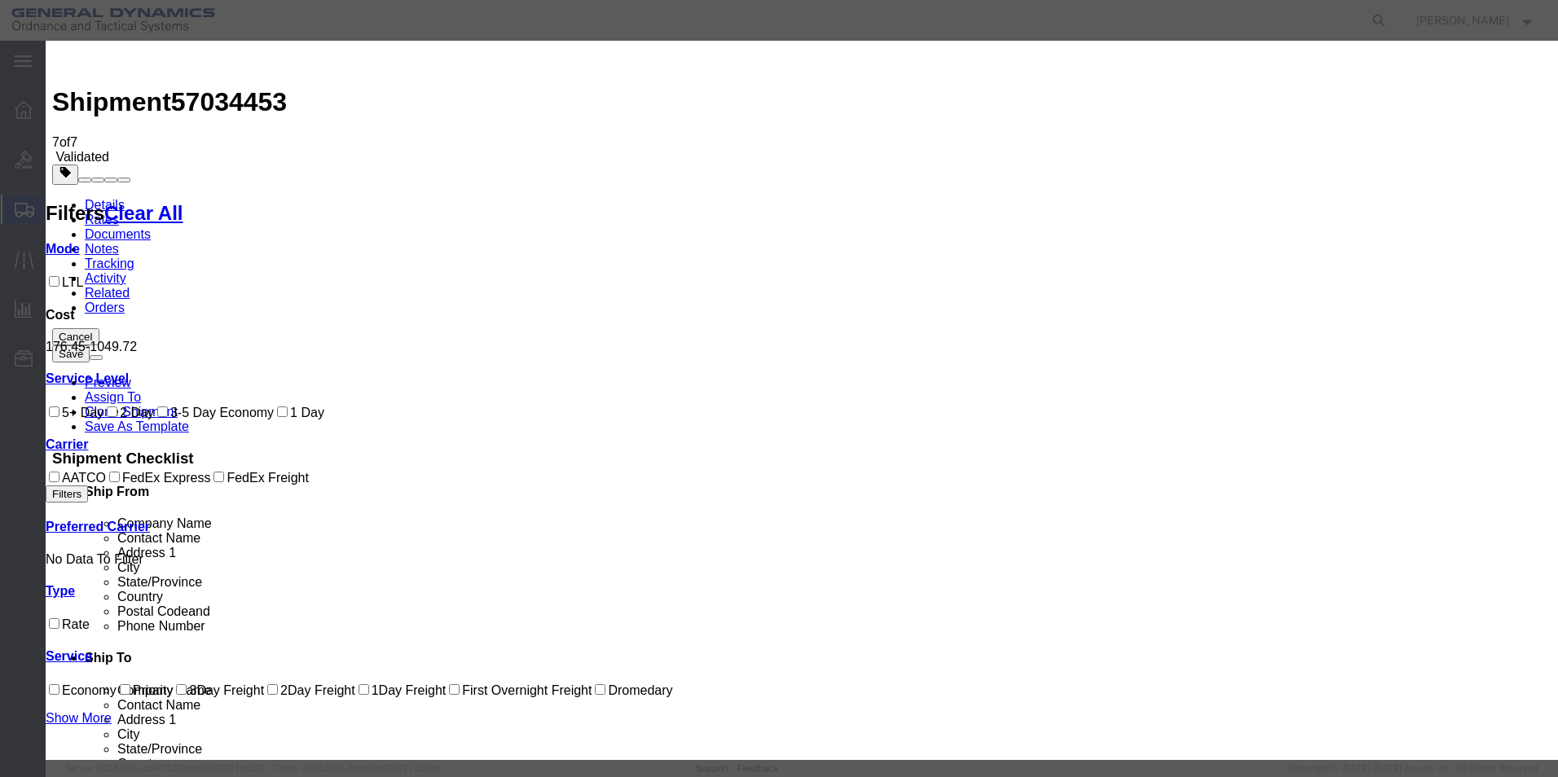
drag, startPoint x: 1033, startPoint y: 550, endPoint x: 1061, endPoint y: 556, distance: 28.5
